Goal: Information Seeking & Learning: Learn about a topic

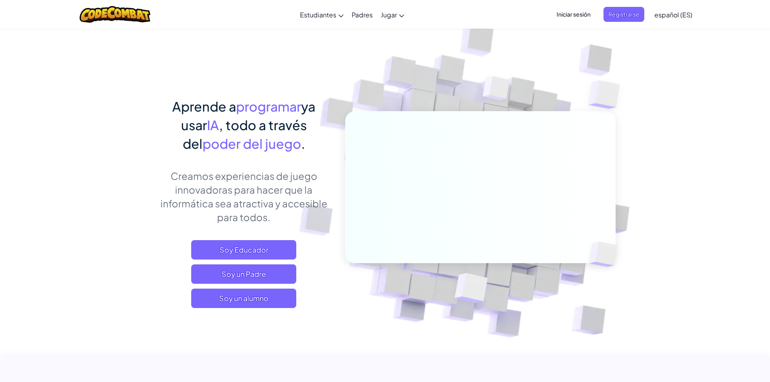
drag, startPoint x: 0, startPoint y: 0, endPoint x: 0, endPoint y: 239, distance: 239.3
click at [253, 296] on font "Soy un alumno" at bounding box center [243, 297] width 49 height 9
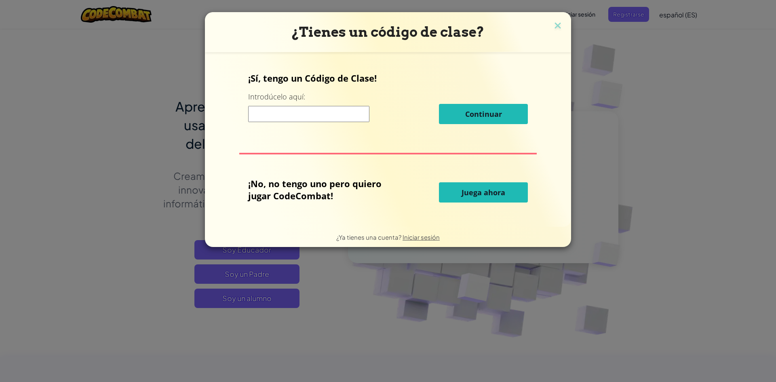
click at [512, 193] on button "Juega ahora" at bounding box center [483, 192] width 89 height 20
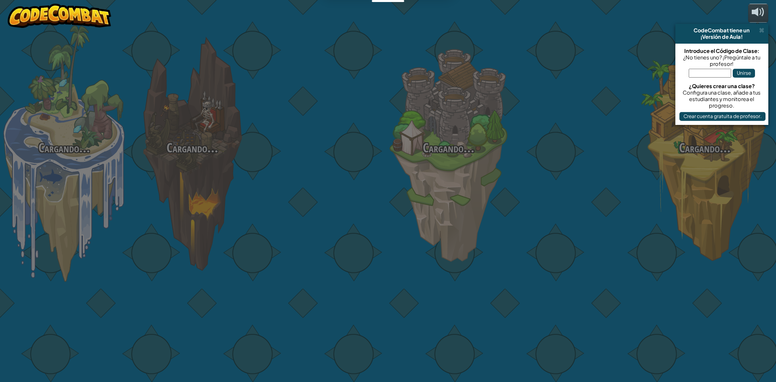
select select "es-ES"
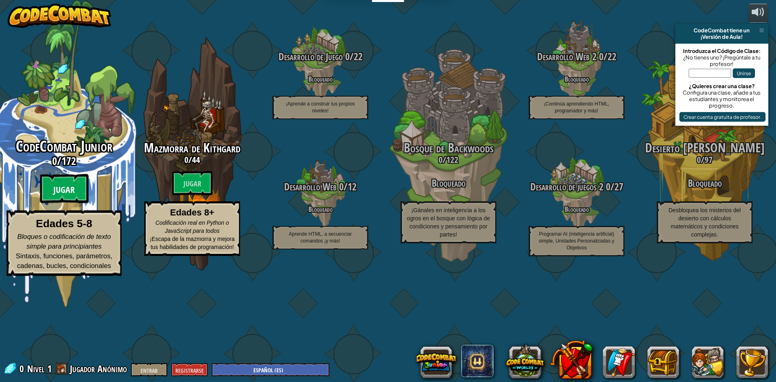
click at [71, 196] on font "Jugar" at bounding box center [63, 190] width 21 height 12
select select "es-ES"
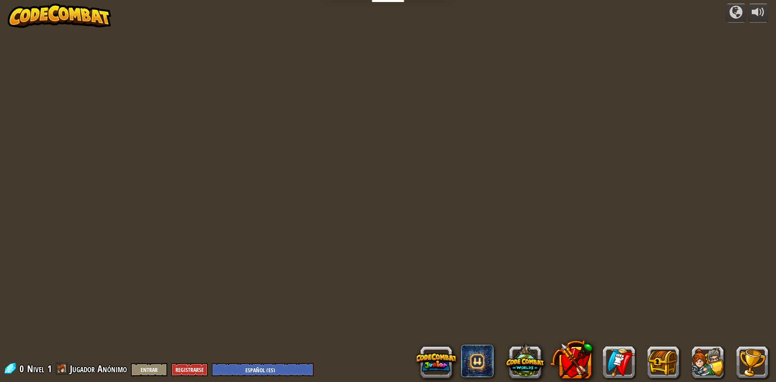
select select "es-ES"
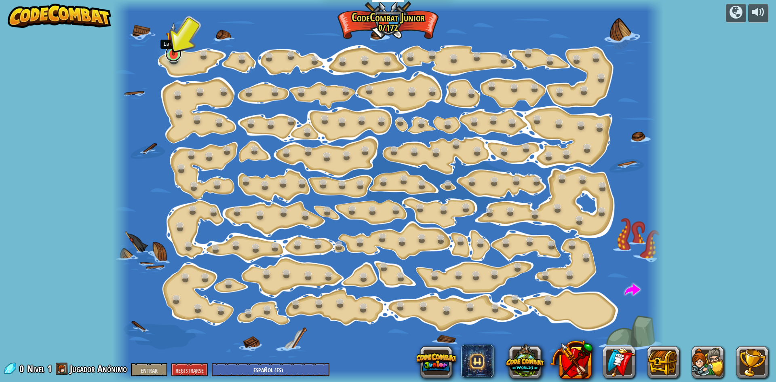
click at [174, 59] on link at bounding box center [173, 54] width 16 height 16
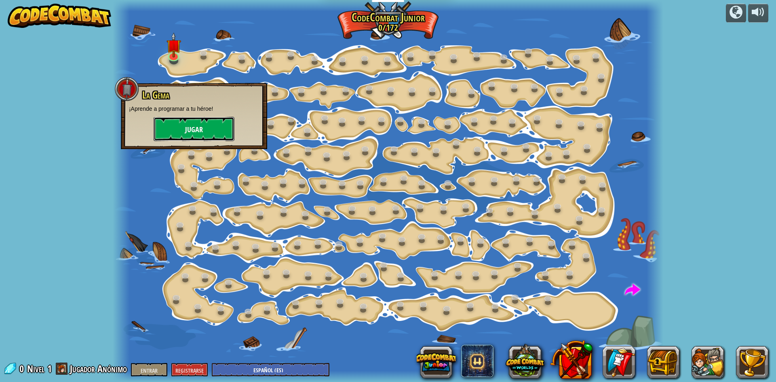
click at [212, 129] on button "Jugar" at bounding box center [194, 129] width 81 height 24
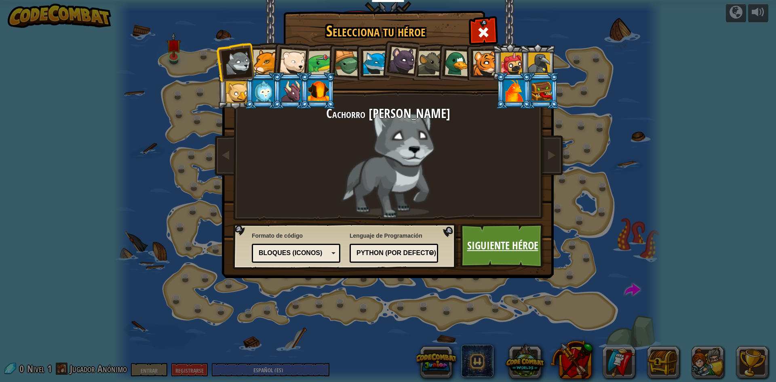
click at [482, 239] on font "Siguiente héroe" at bounding box center [502, 245] width 71 height 15
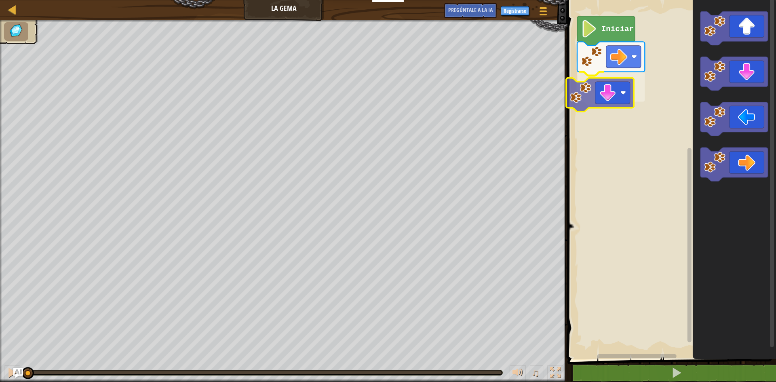
click at [585, 107] on div "Iniciar" at bounding box center [670, 177] width 211 height 363
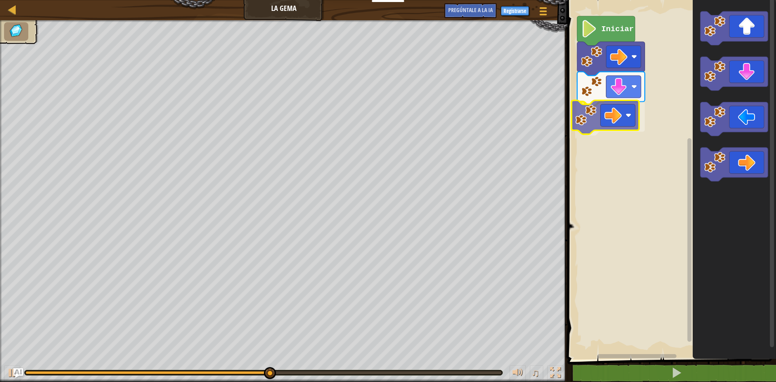
click at [581, 120] on div "Iniciar" at bounding box center [670, 177] width 211 height 363
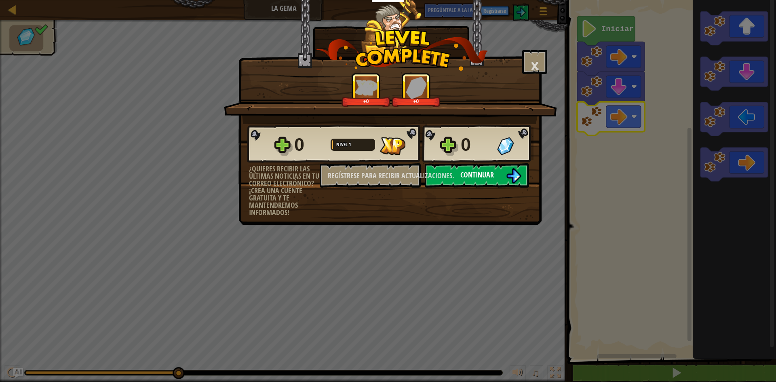
click at [482, 175] on font "Continuar" at bounding box center [477, 175] width 34 height 10
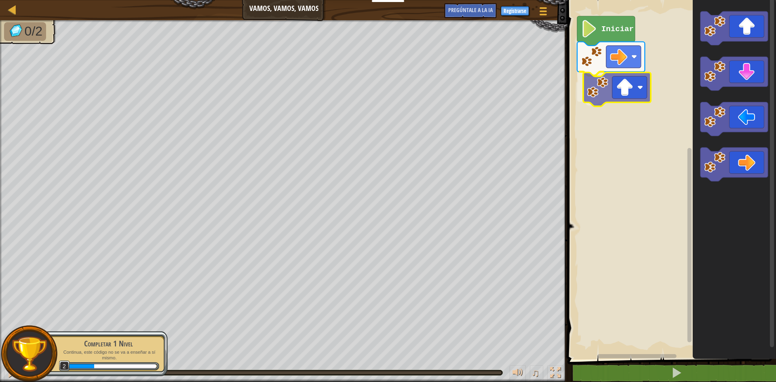
click at [596, 94] on div "Iniciar" at bounding box center [670, 177] width 211 height 363
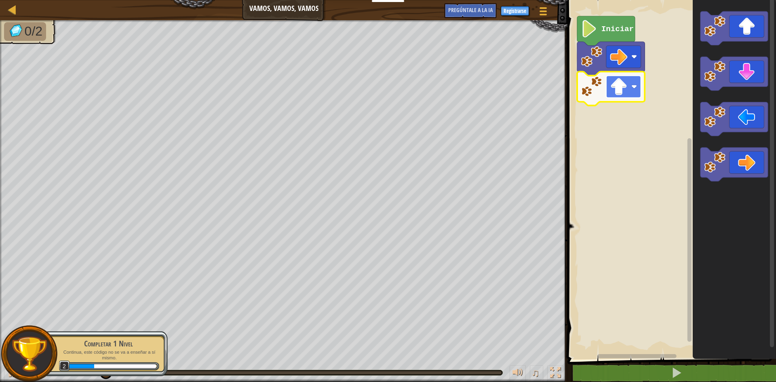
click at [636, 90] on rect "Espacio de trabajo de Blockly" at bounding box center [623, 87] width 35 height 22
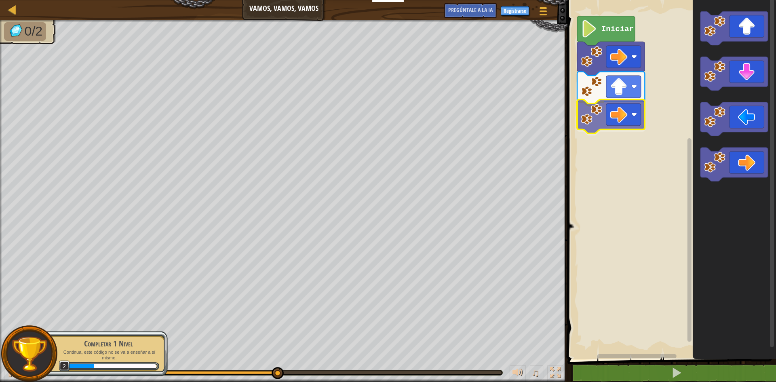
click at [592, 116] on div "Iniciar" at bounding box center [670, 177] width 211 height 363
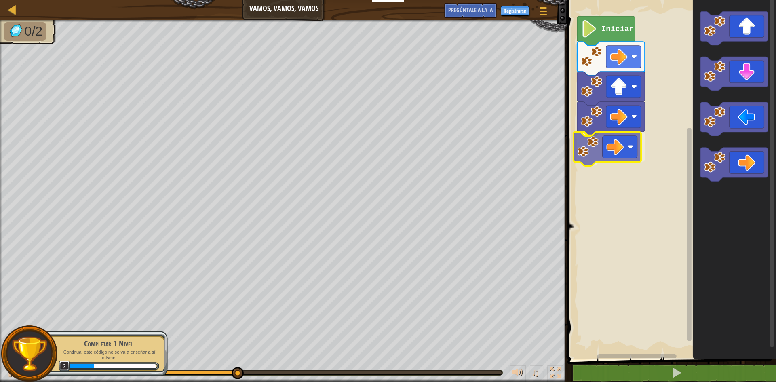
click at [592, 142] on div "Iniciar" at bounding box center [670, 177] width 211 height 363
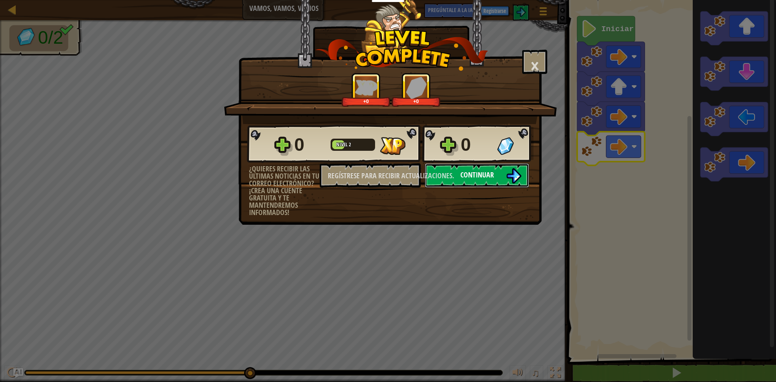
click at [483, 181] on button "Continuar" at bounding box center [477, 175] width 104 height 24
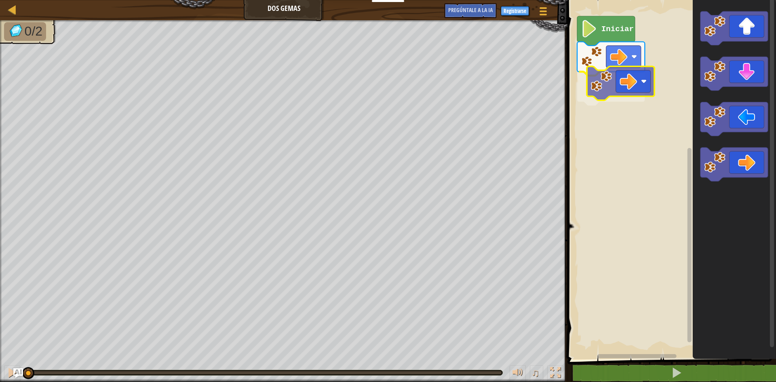
click at [607, 79] on div "Iniciar" at bounding box center [670, 177] width 211 height 363
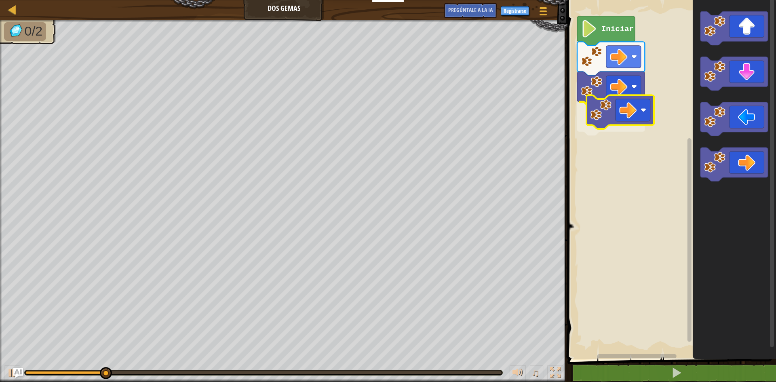
click at [588, 121] on div "Iniciar" at bounding box center [670, 177] width 211 height 363
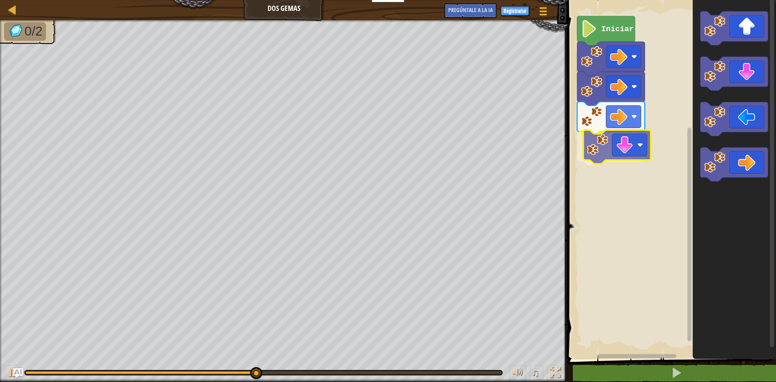
click at [602, 153] on div "Iniciar" at bounding box center [670, 177] width 211 height 363
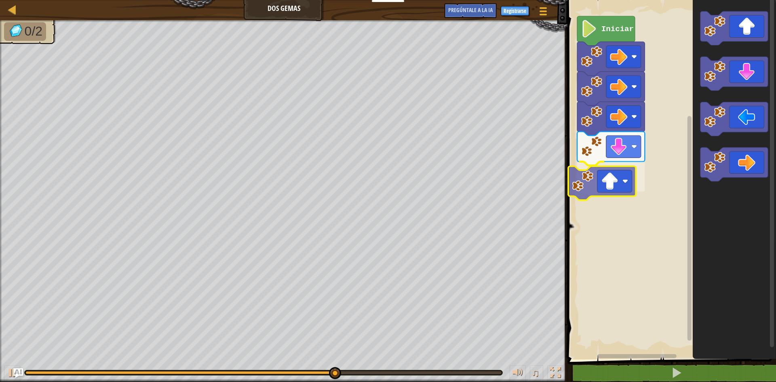
click at [595, 189] on div "Iniciar" at bounding box center [670, 177] width 211 height 363
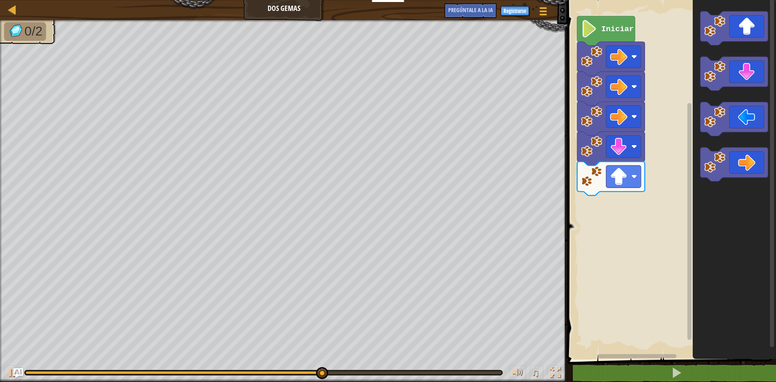
click at [578, 232] on div "Iniciar" at bounding box center [670, 177] width 211 height 363
click at [591, 213] on div "Iniciar" at bounding box center [670, 177] width 211 height 363
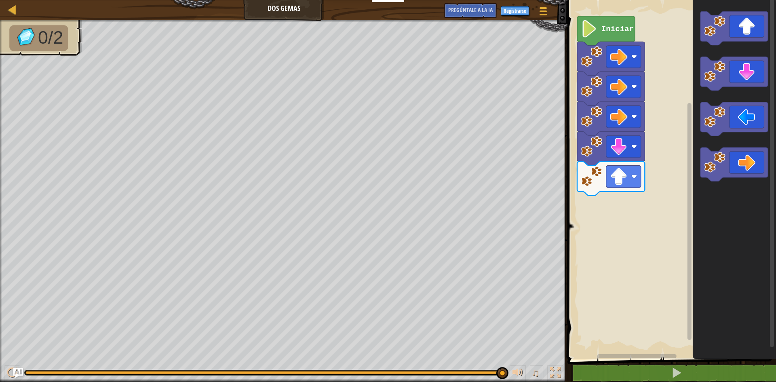
click at [596, 183] on image "Espacio de trabajo de Blockly" at bounding box center [591, 176] width 21 height 21
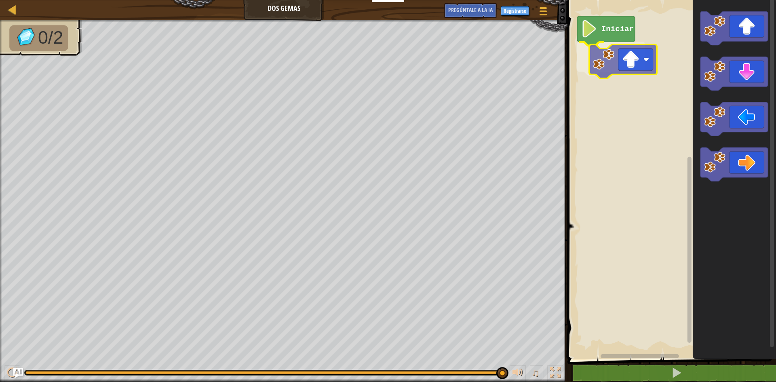
click at [609, 68] on div "Iniciar" at bounding box center [670, 177] width 211 height 363
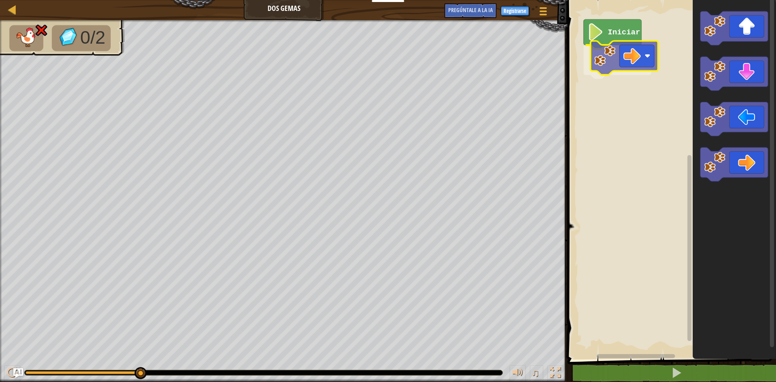
click at [604, 61] on div "Iniciar" at bounding box center [670, 177] width 211 height 363
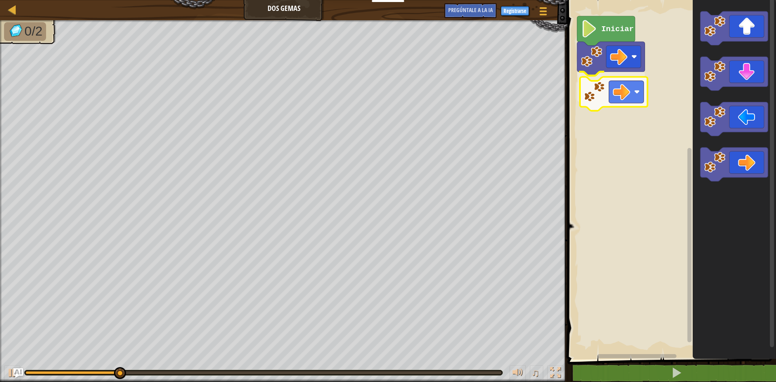
click at [589, 89] on div "Iniciar" at bounding box center [670, 177] width 211 height 363
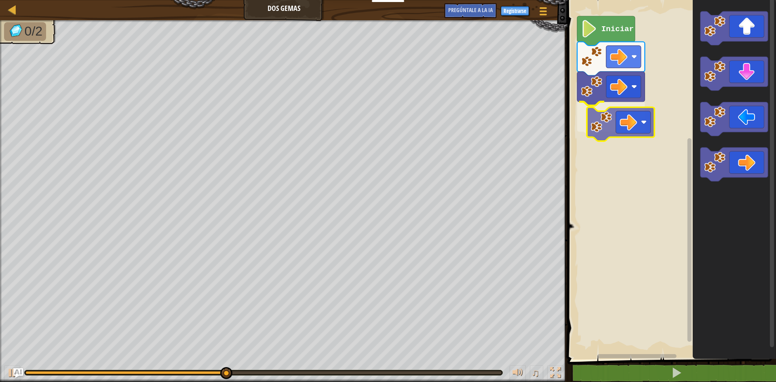
click at [589, 124] on div "Iniciar" at bounding box center [670, 177] width 211 height 363
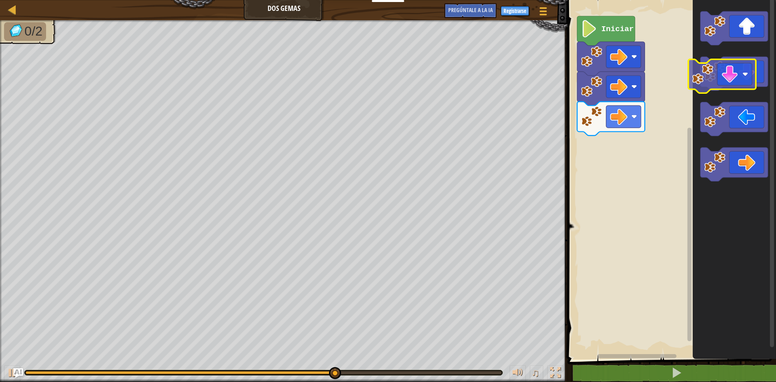
click at [696, 77] on icon "Espacio de trabajo de Blockly" at bounding box center [734, 177] width 83 height 363
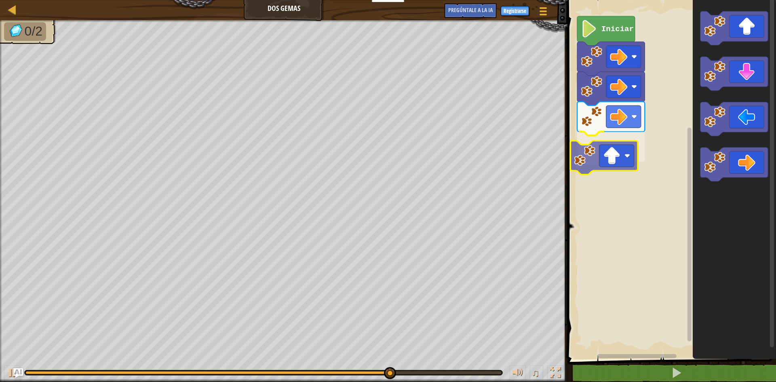
click at [583, 154] on div "Iniciar" at bounding box center [670, 177] width 211 height 363
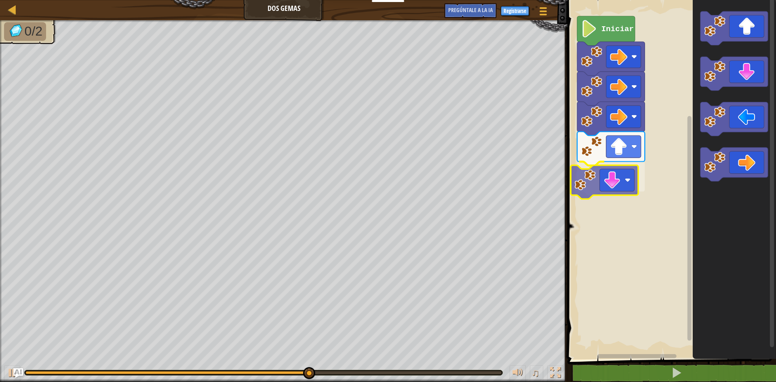
click at [589, 184] on div "Iniciar" at bounding box center [670, 177] width 211 height 363
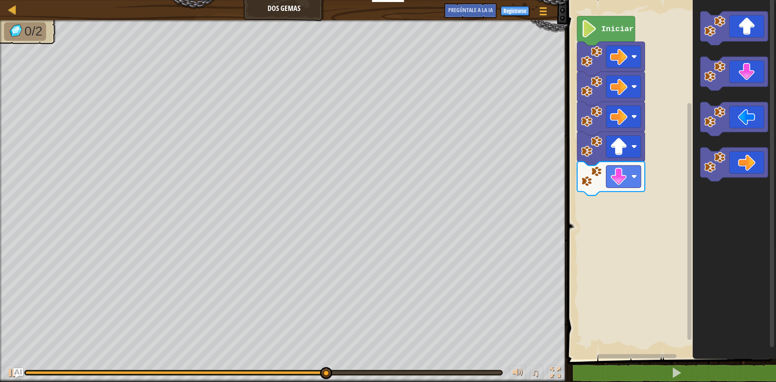
click at [595, 218] on div "Iniciar" at bounding box center [670, 177] width 211 height 363
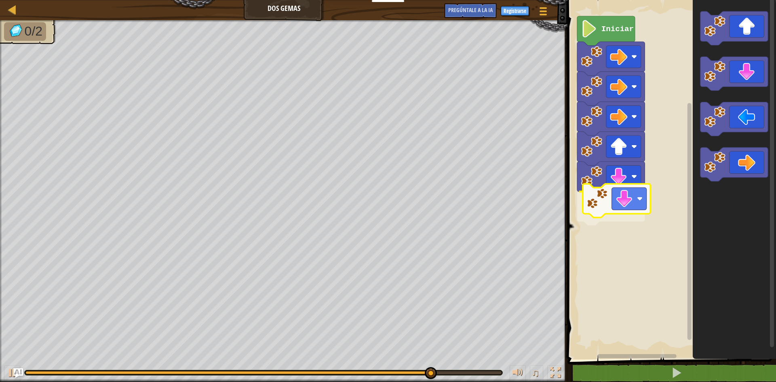
click at [606, 211] on div "Iniciar" at bounding box center [670, 177] width 211 height 363
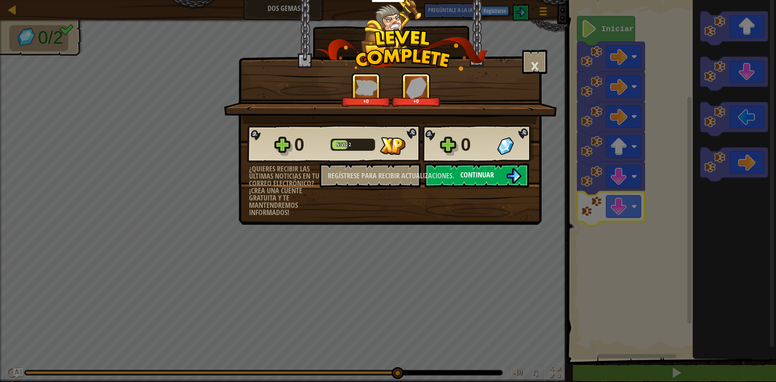
click at [488, 177] on font "Continuar" at bounding box center [477, 175] width 34 height 10
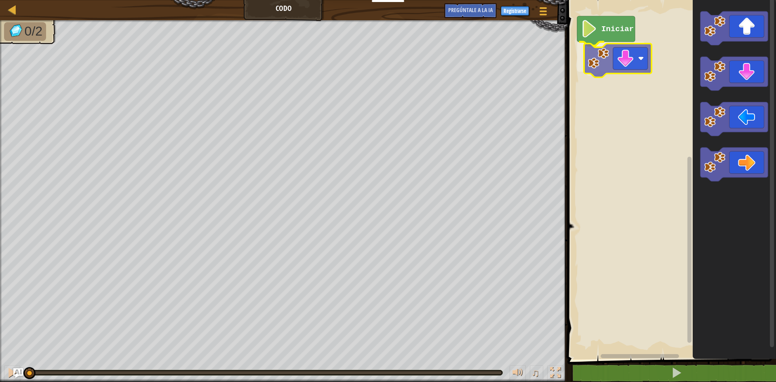
click at [585, 74] on div "Iniciar" at bounding box center [670, 177] width 211 height 363
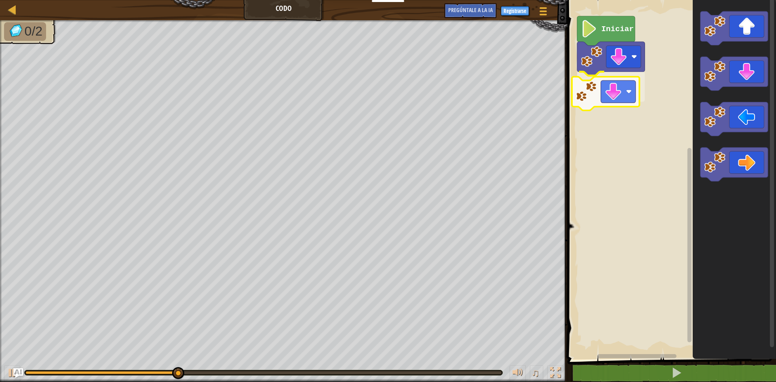
click at [575, 101] on div "Iniciar" at bounding box center [670, 177] width 211 height 363
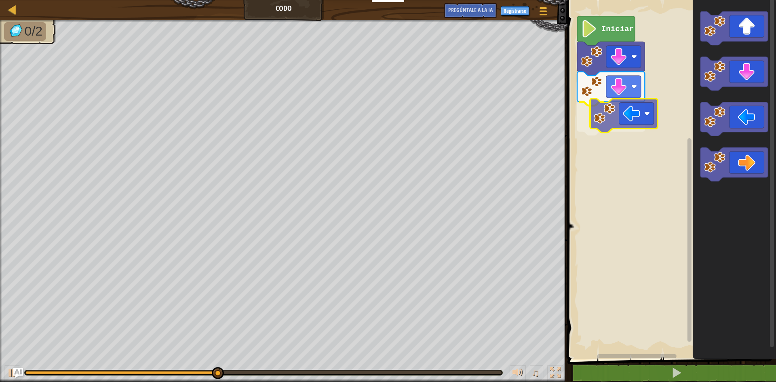
click at [581, 125] on div "Iniciar" at bounding box center [670, 177] width 211 height 363
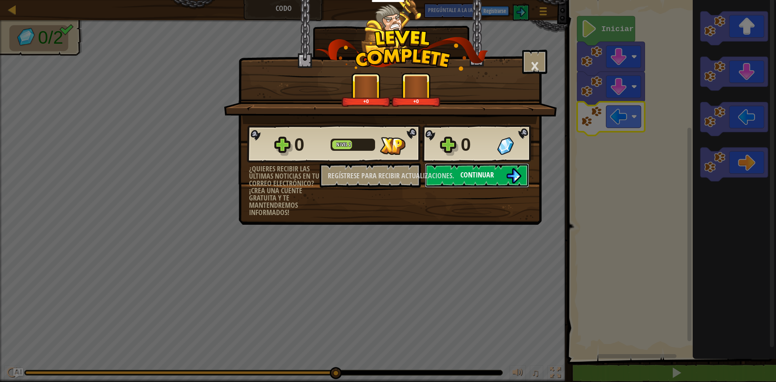
click at [512, 177] on img at bounding box center [513, 175] width 15 height 15
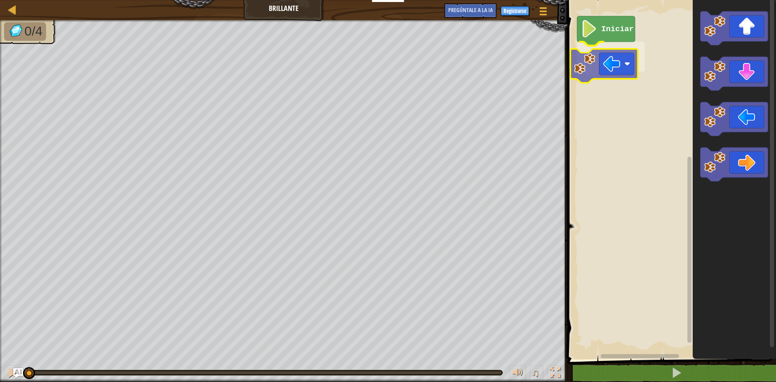
click at [590, 68] on div "Iniciar" at bounding box center [670, 177] width 211 height 363
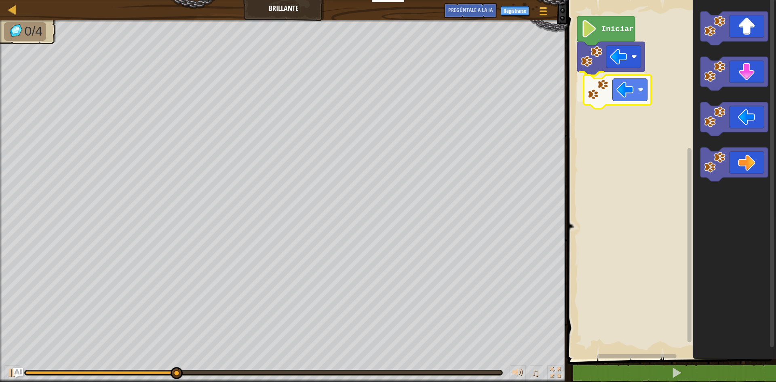
click at [596, 85] on div "Iniciar" at bounding box center [670, 177] width 211 height 363
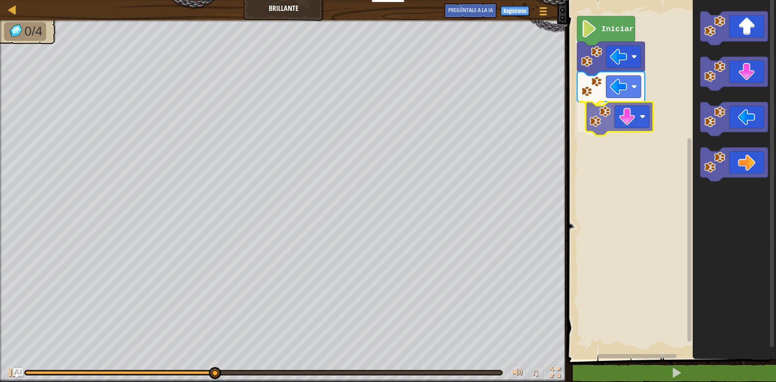
click at [598, 117] on div "Iniciar" at bounding box center [670, 177] width 211 height 363
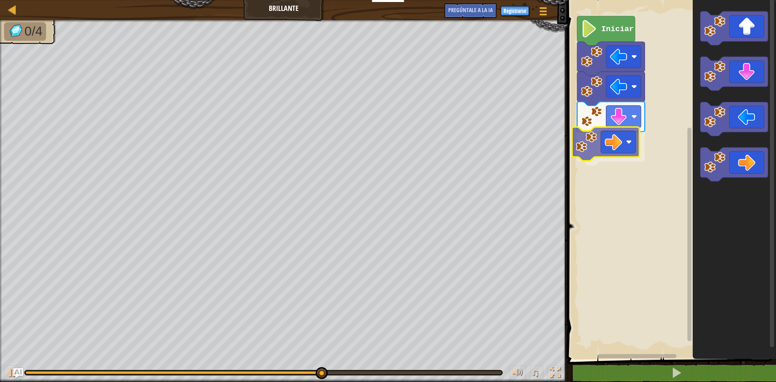
click at [585, 152] on div "Iniciar" at bounding box center [670, 177] width 211 height 363
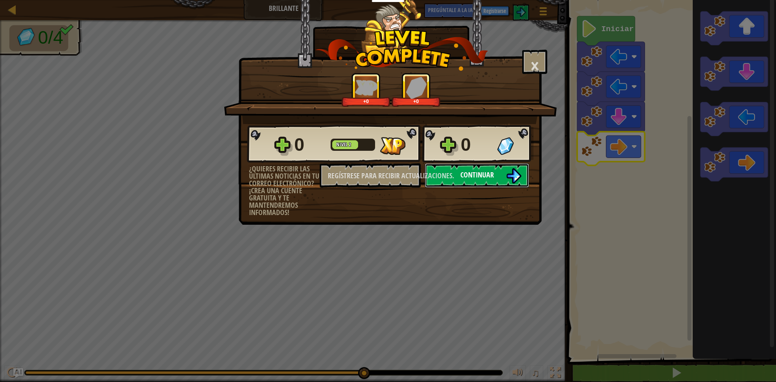
click at [489, 178] on font "Continuar" at bounding box center [477, 175] width 34 height 10
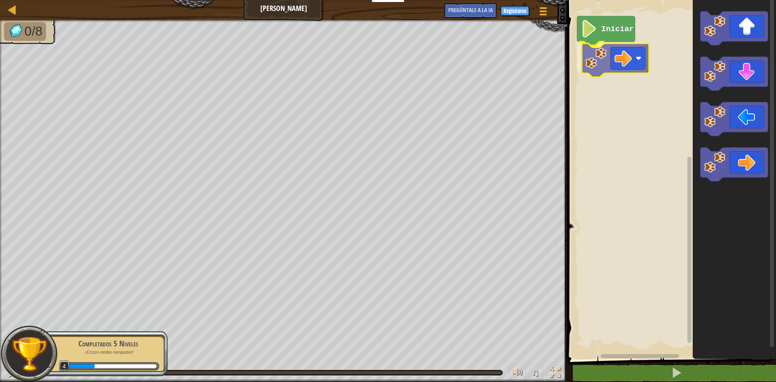
click at [615, 66] on div "Iniciar" at bounding box center [670, 177] width 211 height 363
